Goal: Transaction & Acquisition: Purchase product/service

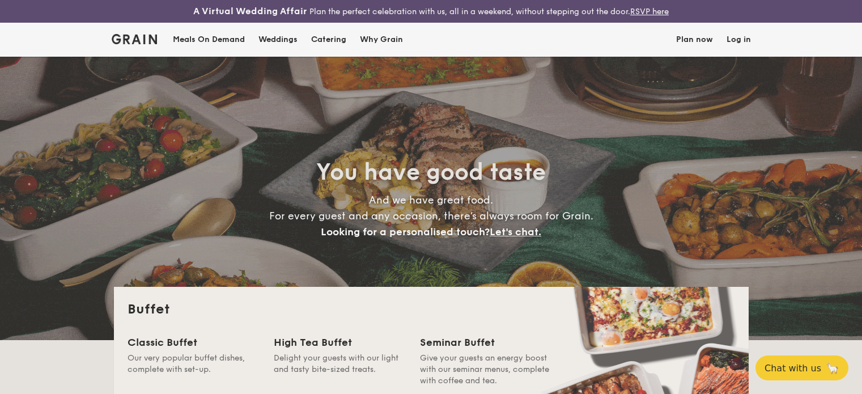
select select
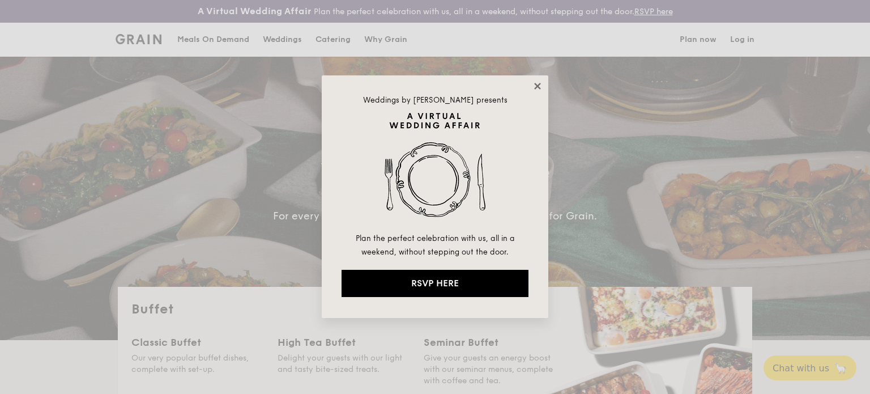
click at [538, 87] on icon at bounding box center [537, 86] width 6 height 6
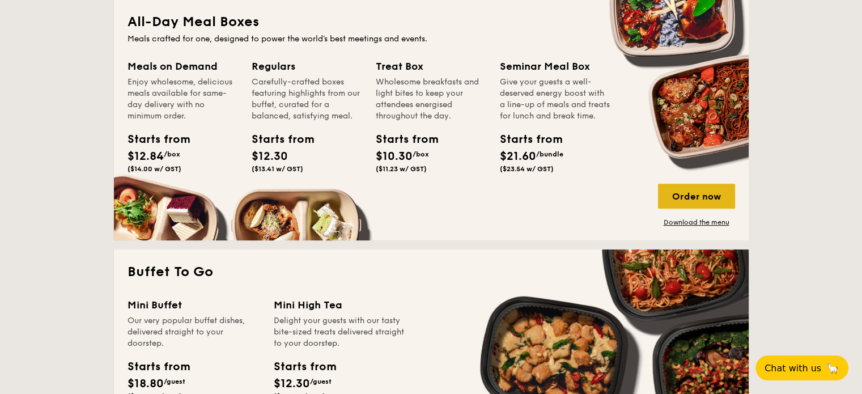
scroll to position [510, 0]
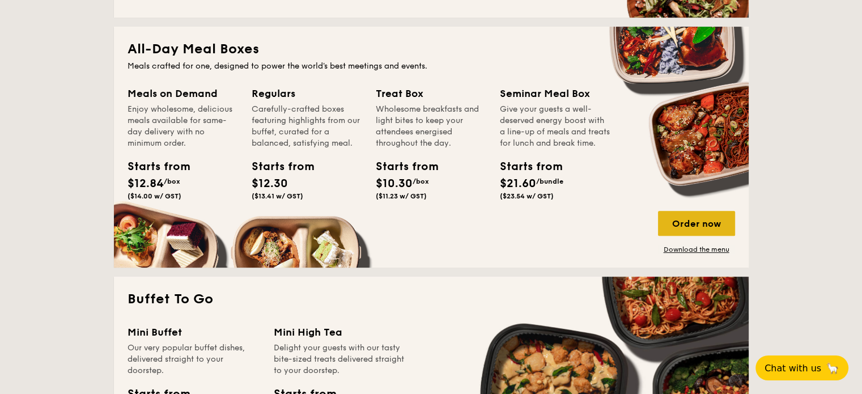
click at [697, 231] on div "Order now" at bounding box center [696, 223] width 77 height 25
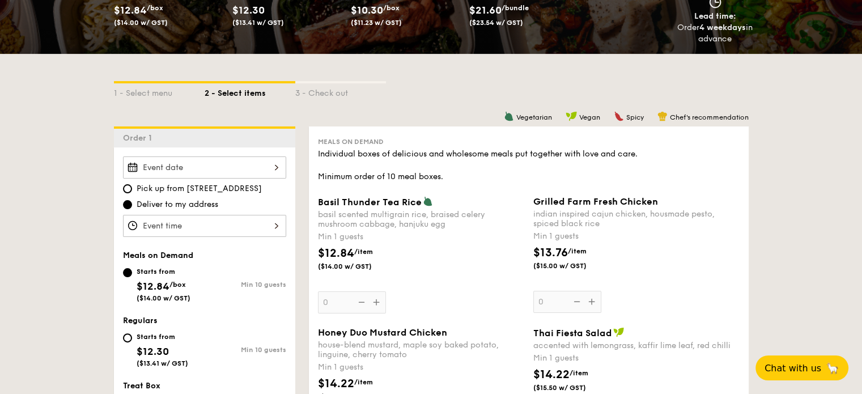
scroll to position [227, 0]
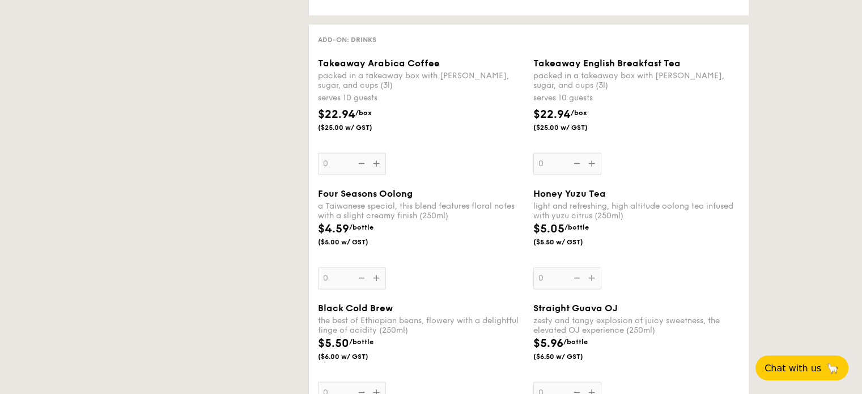
select select
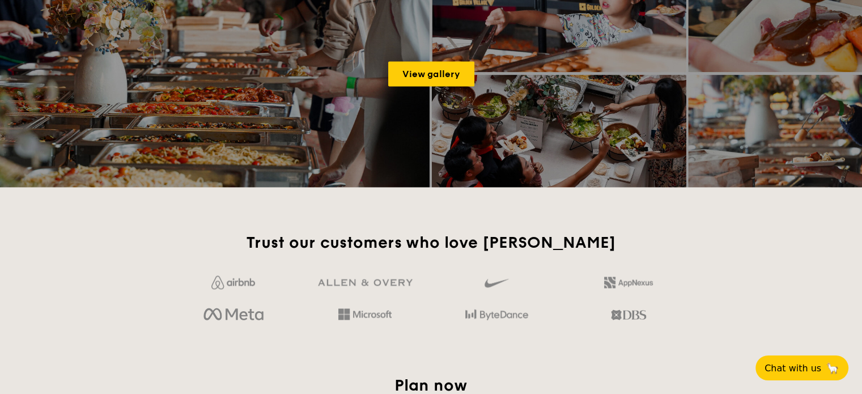
scroll to position [1691, 0]
